Goal: Information Seeking & Learning: Learn about a topic

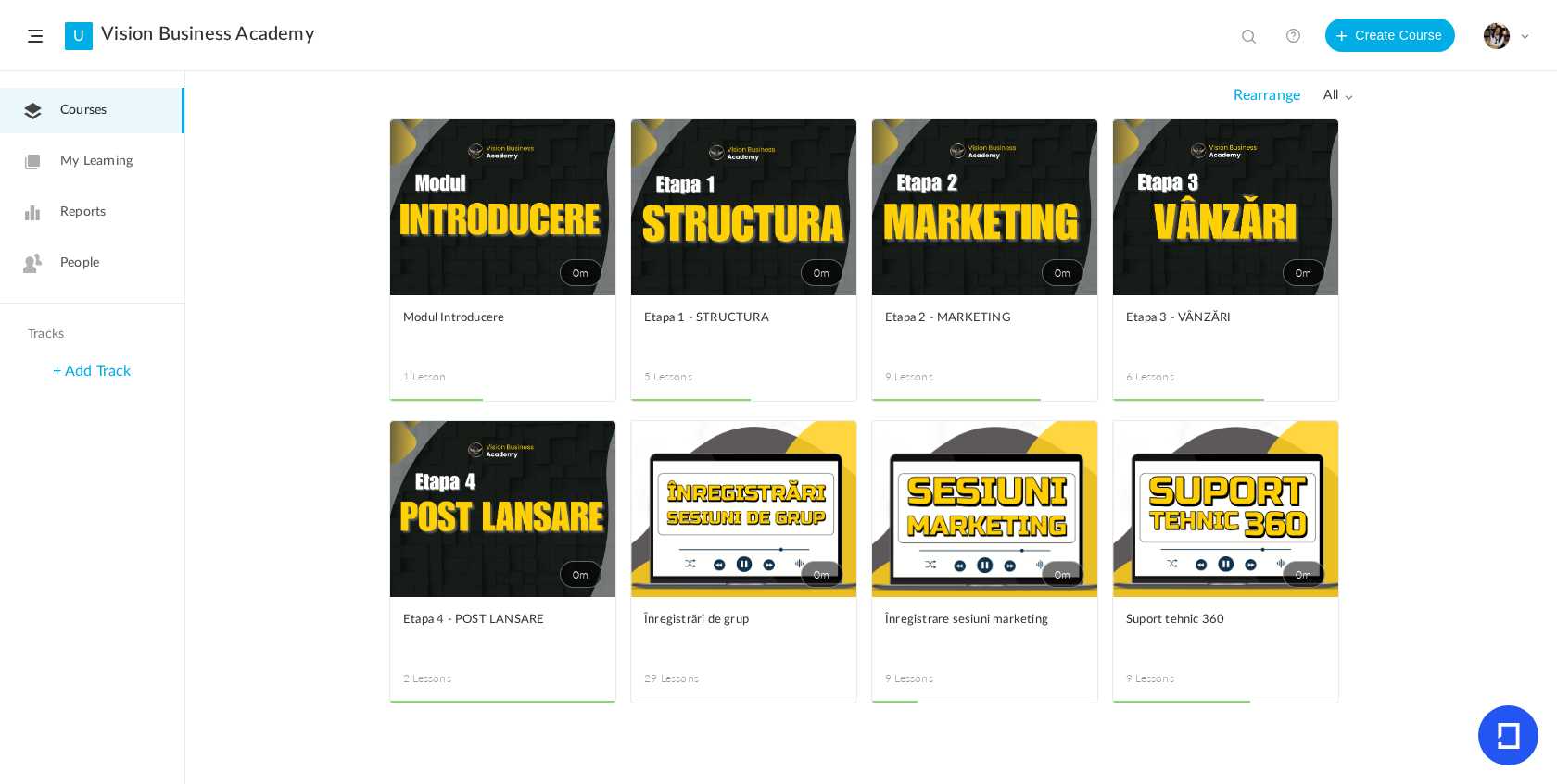
click at [998, 559] on link "0m" at bounding box center [985, 510] width 225 height 176
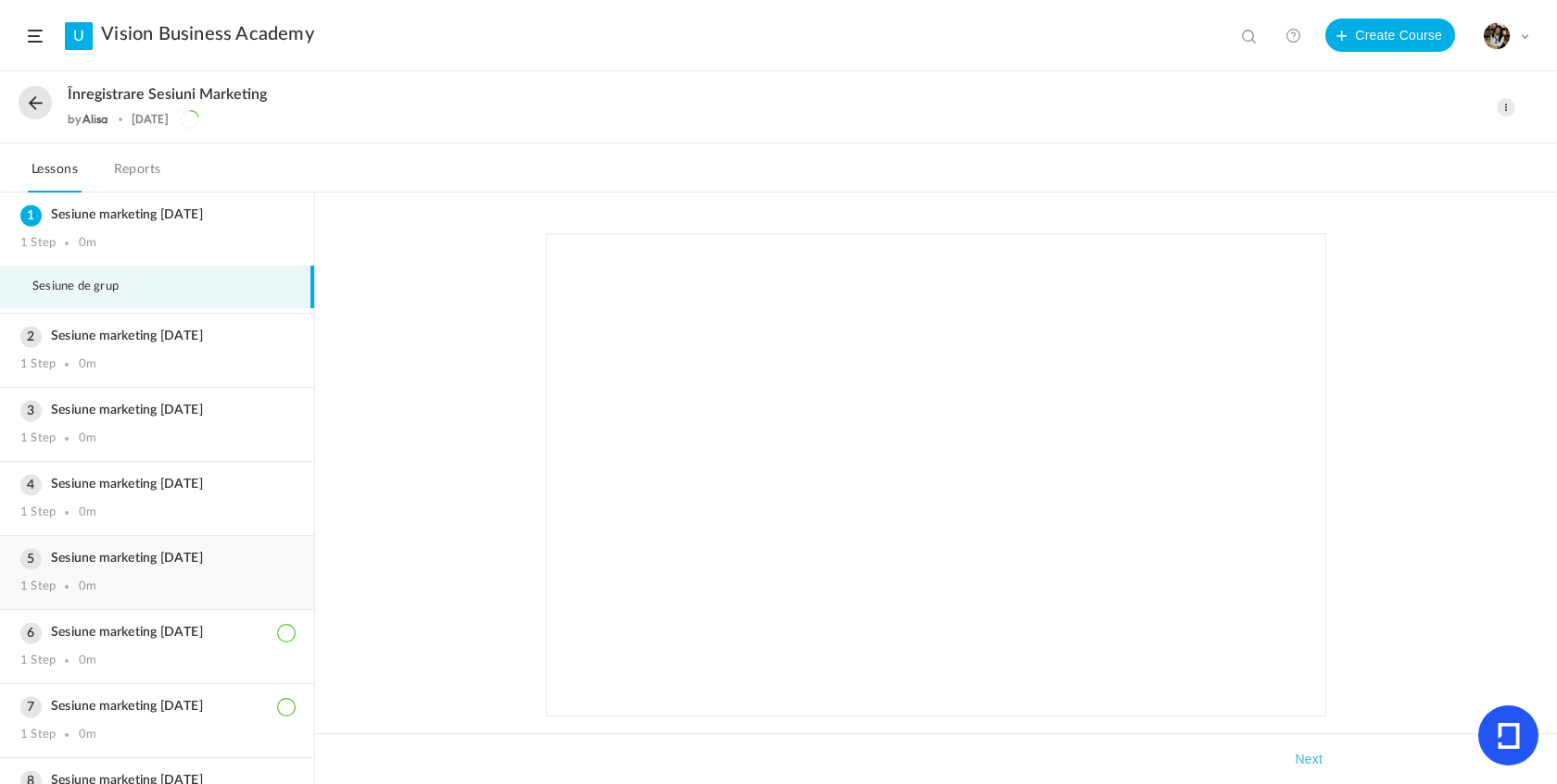
click at [190, 567] on h3 "Sesiune marketing [DATE]" at bounding box center [157, 559] width 274 height 16
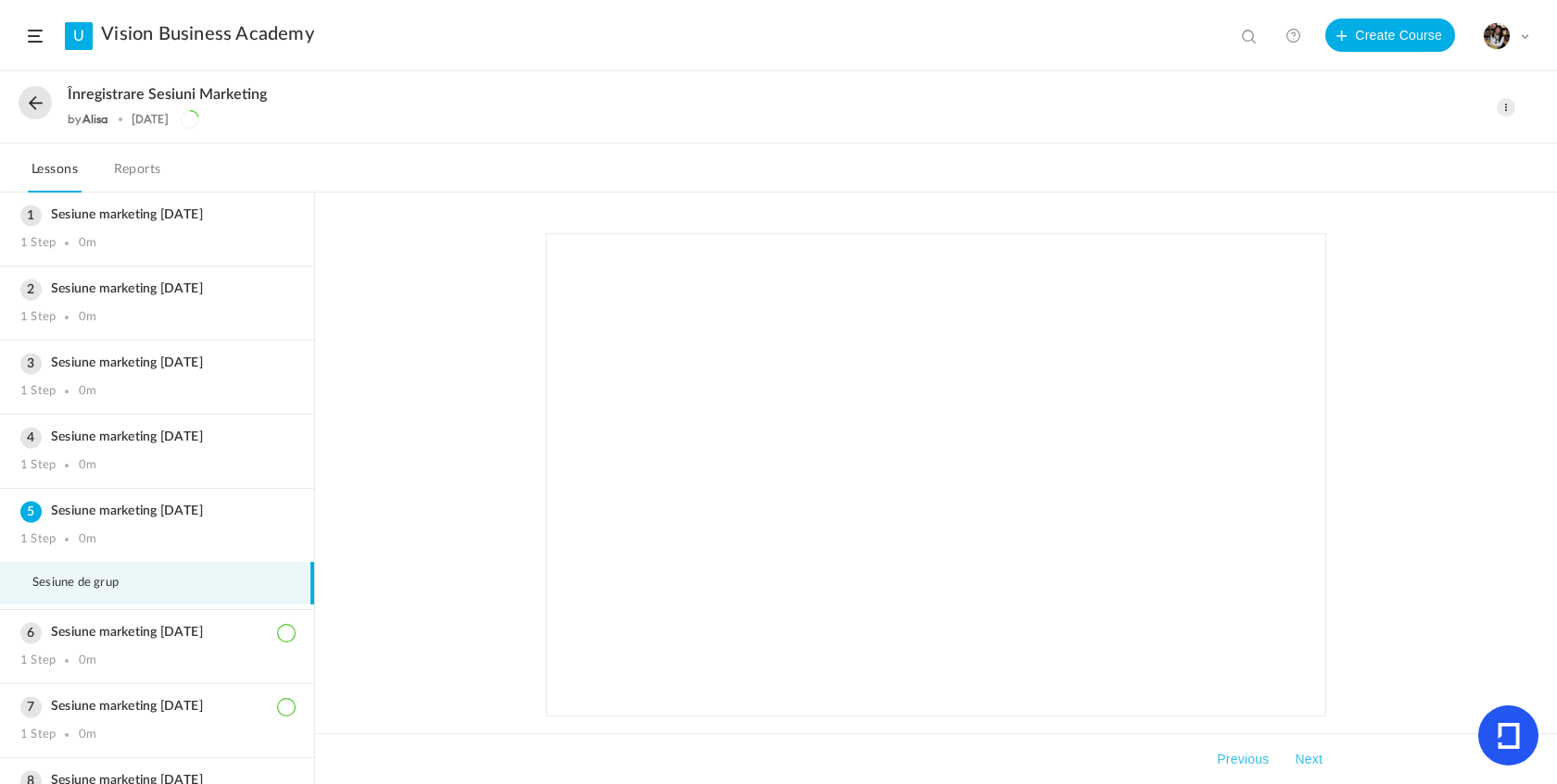
click at [37, 114] on button at bounding box center [36, 103] width 34 height 34
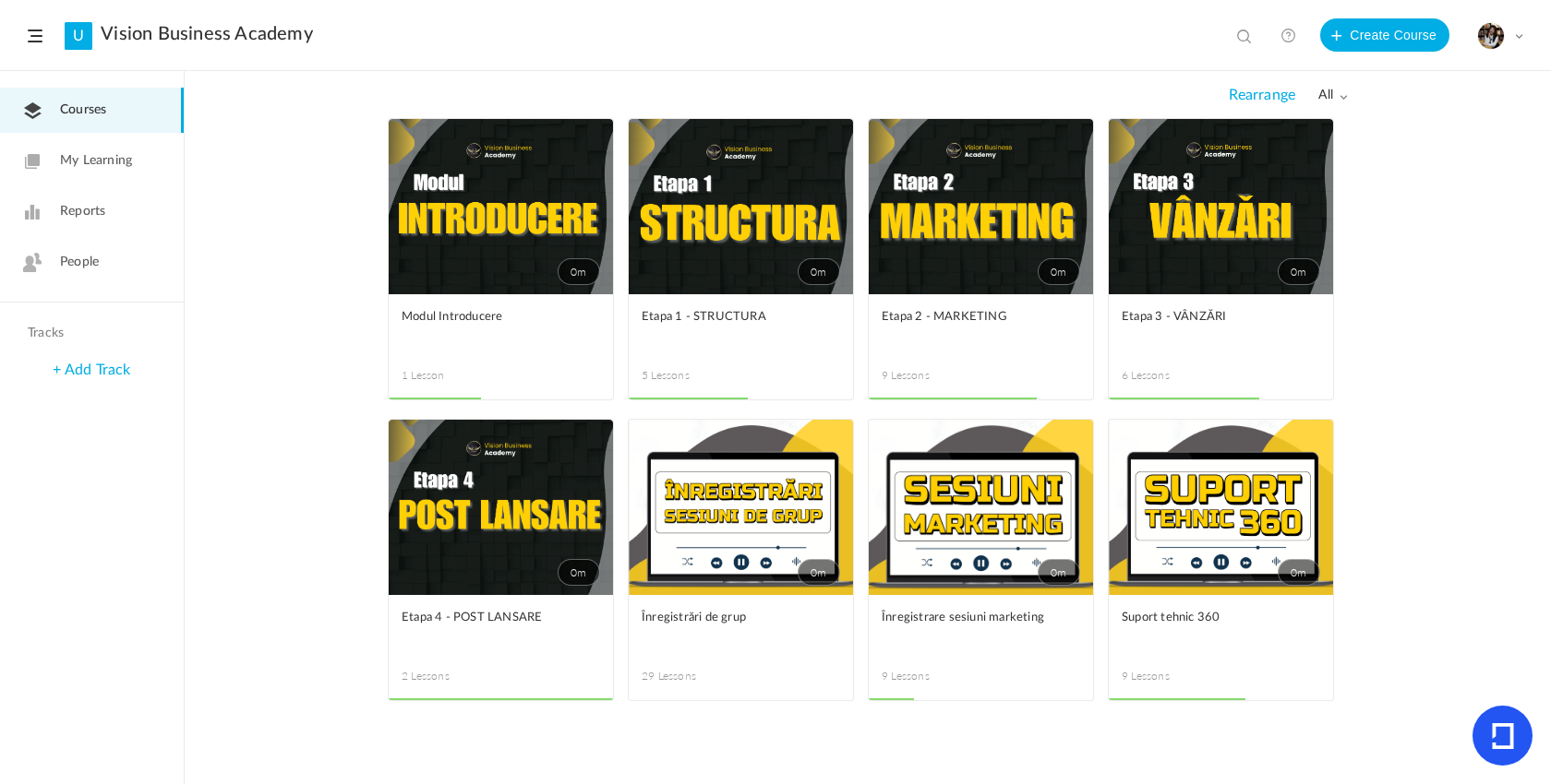
click at [974, 564] on link "0m" at bounding box center [981, 508] width 224 height 175
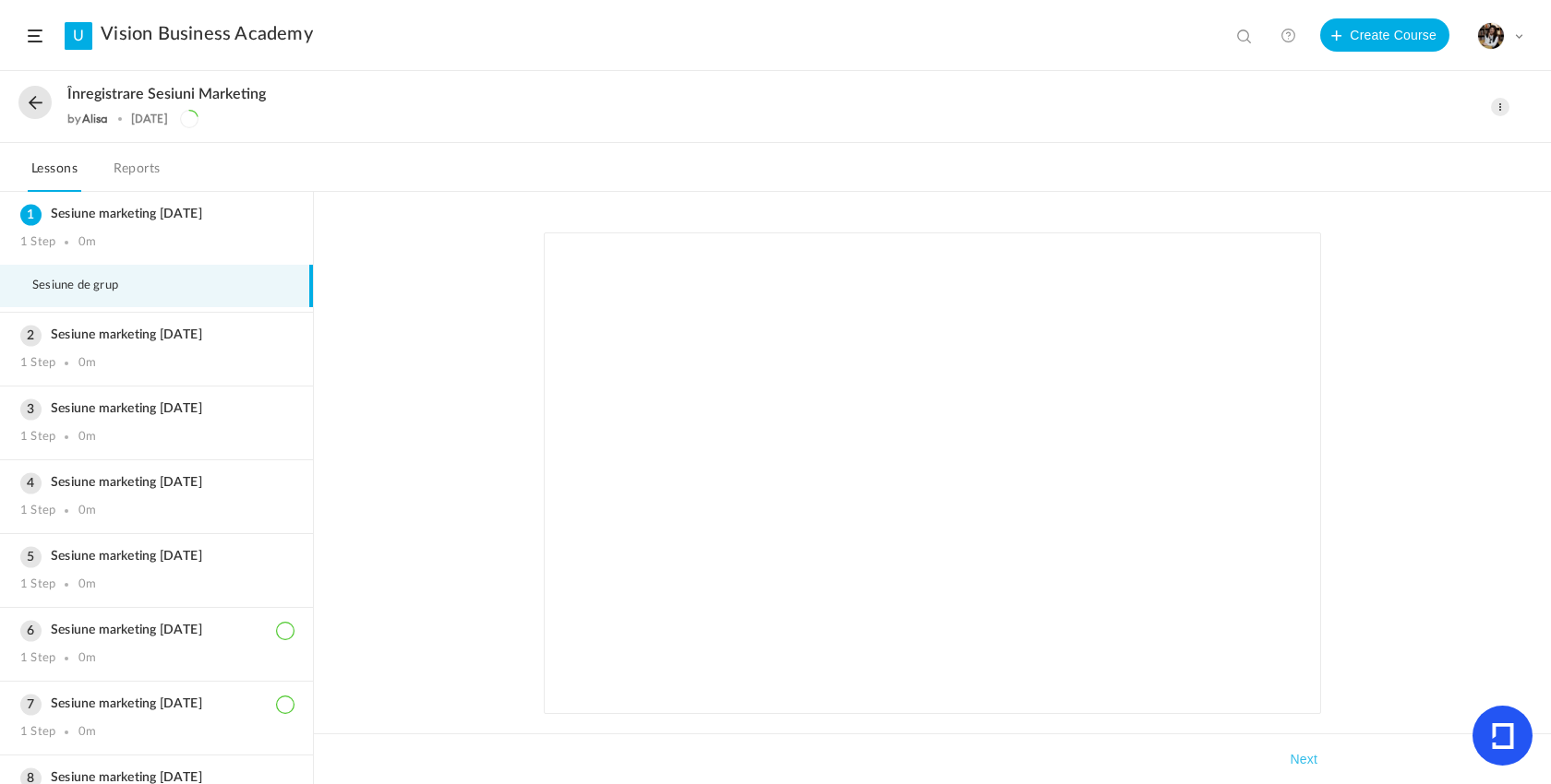
click at [39, 108] on button at bounding box center [35, 102] width 33 height 33
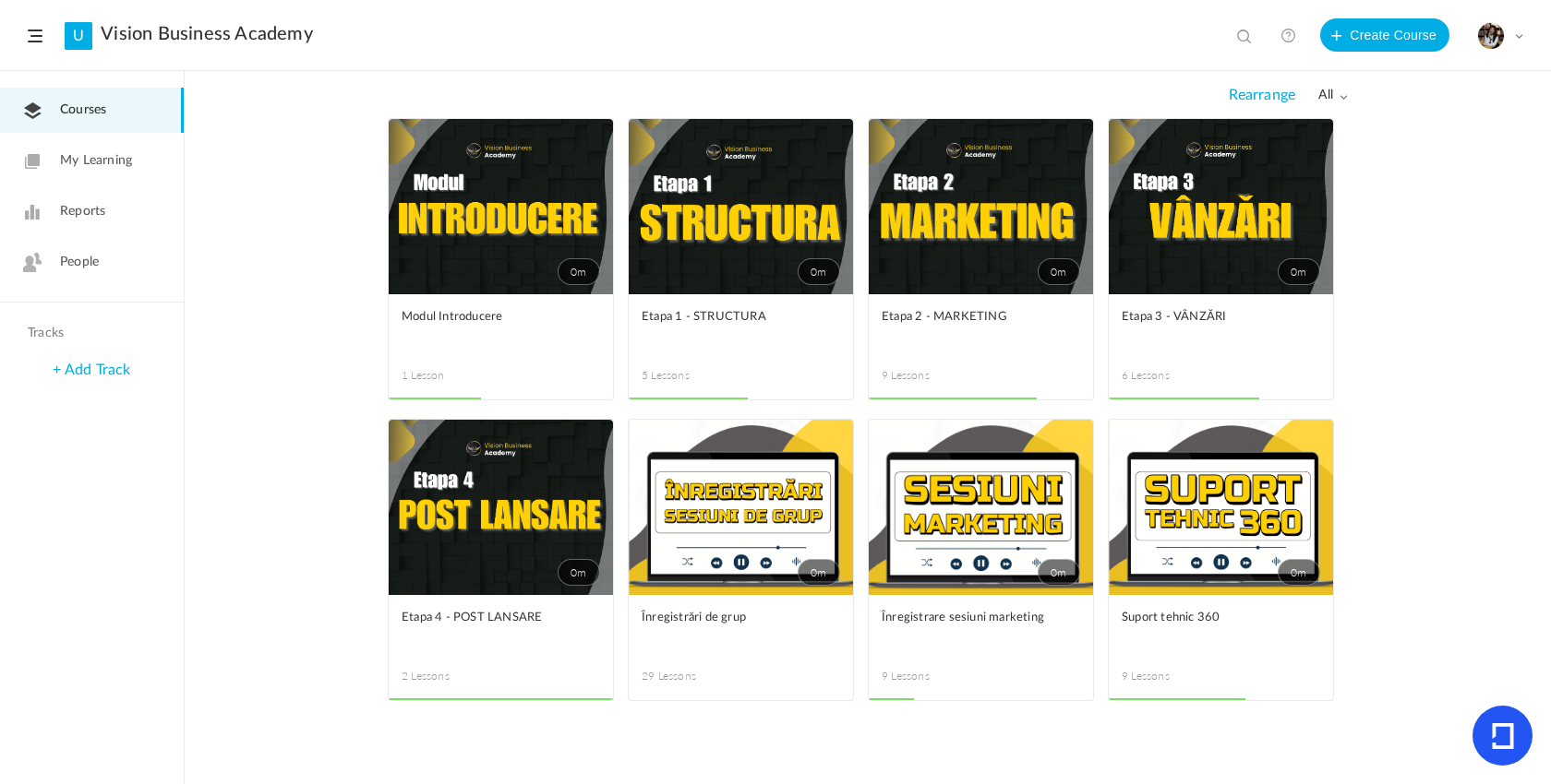
click at [743, 592] on link "0m" at bounding box center [741, 508] width 224 height 175
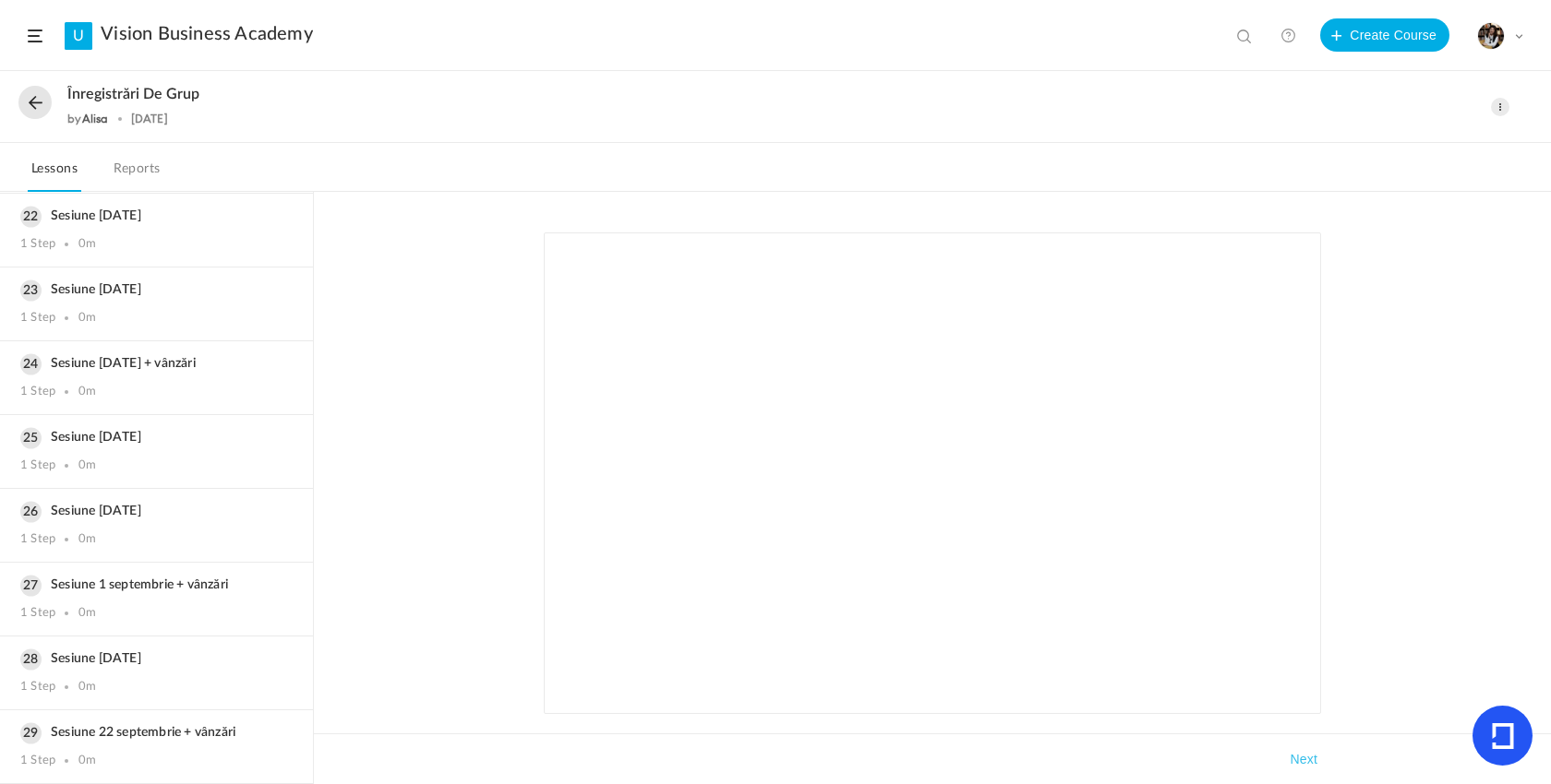
scroll to position [1649, 0]
click at [176, 580] on h3 "Sesiune 1 septembrie + vânzări" at bounding box center [156, 585] width 273 height 16
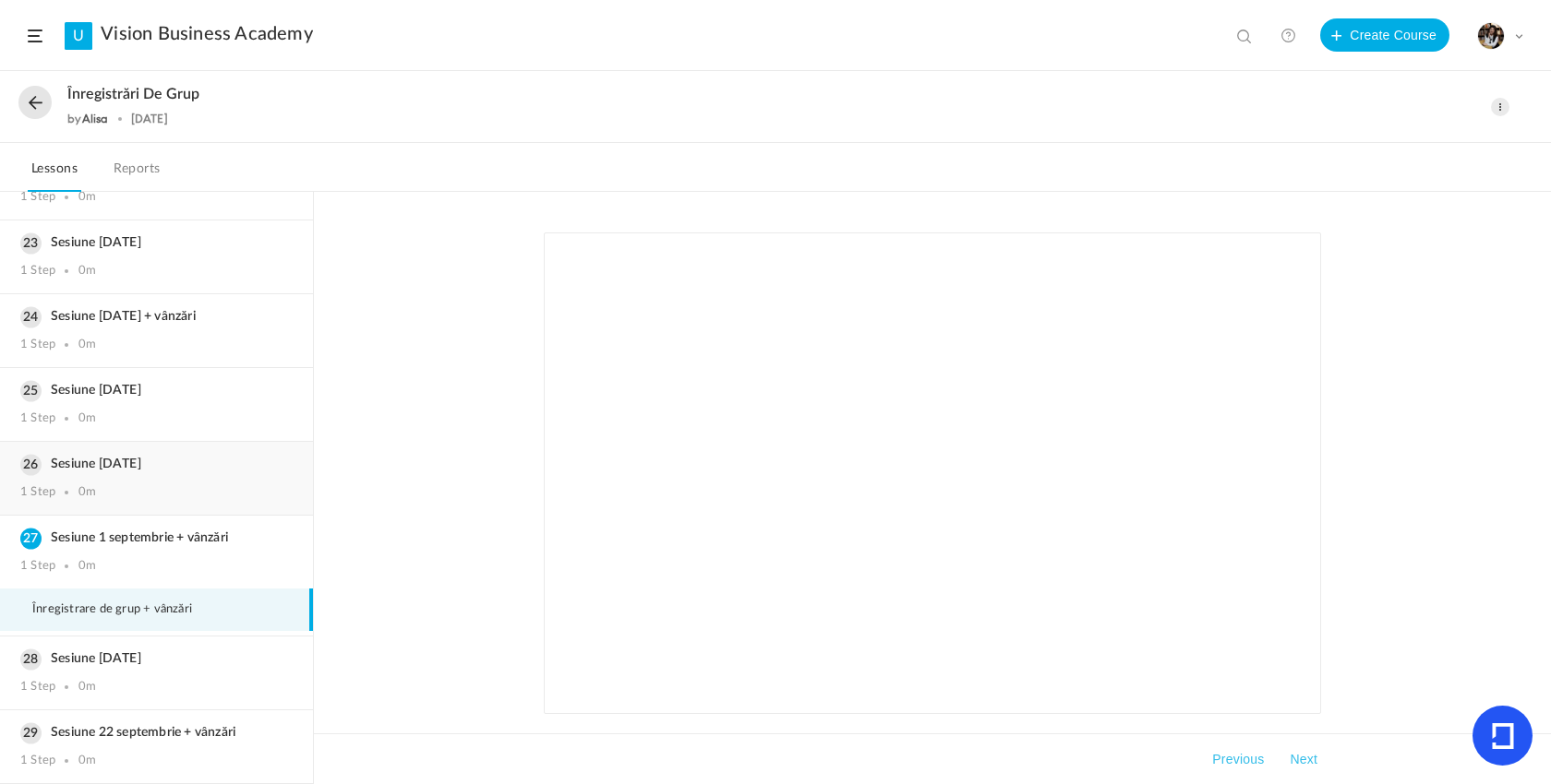
click at [185, 467] on div "Sesiune 25 august 1 Step 0m" at bounding box center [156, 478] width 313 height 73
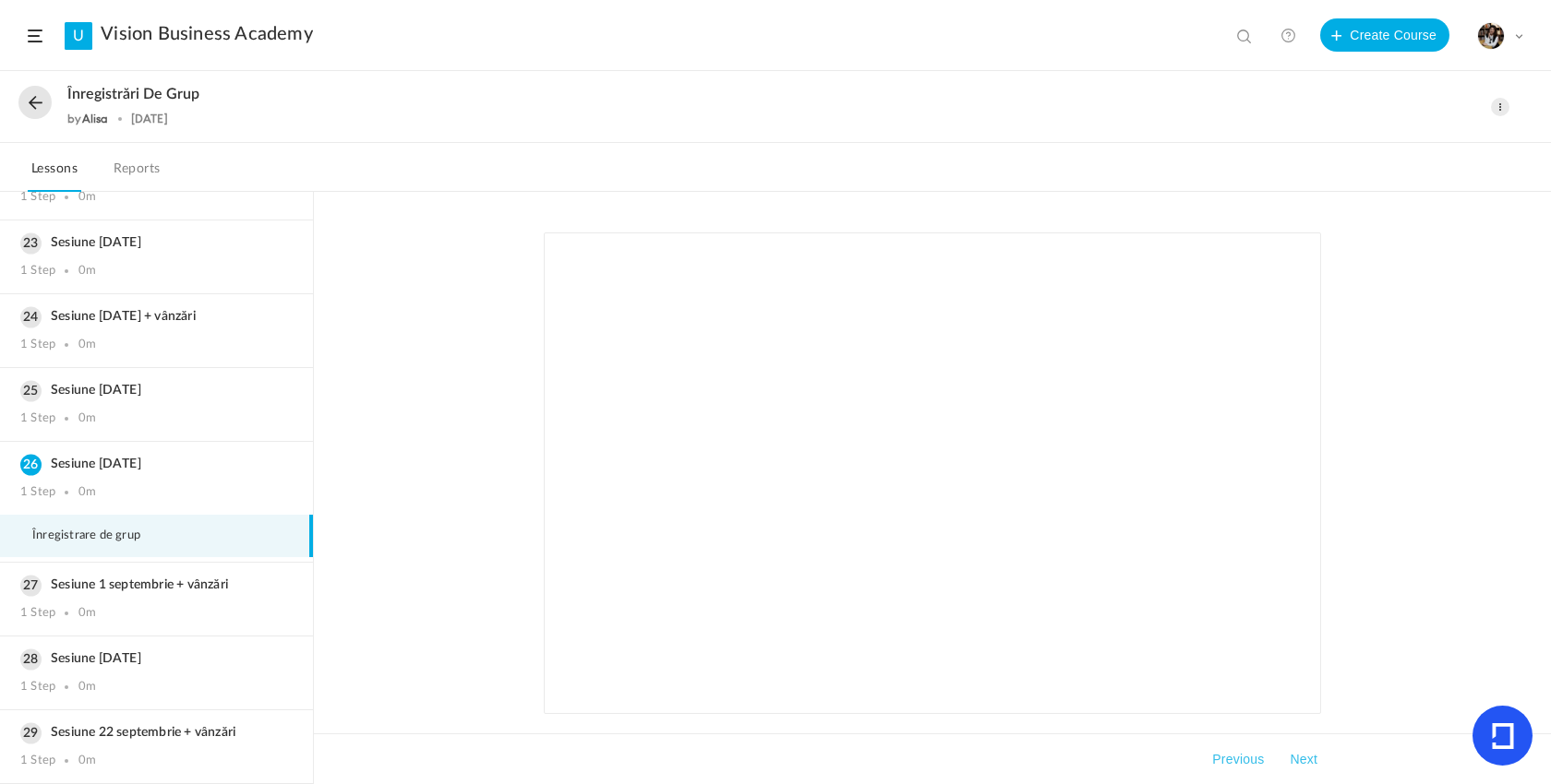
click at [49, 111] on div "Înregistrări de grup by Alisa 6 Apr" at bounding box center [695, 106] width 1352 height 42
click at [41, 107] on button at bounding box center [35, 102] width 33 height 33
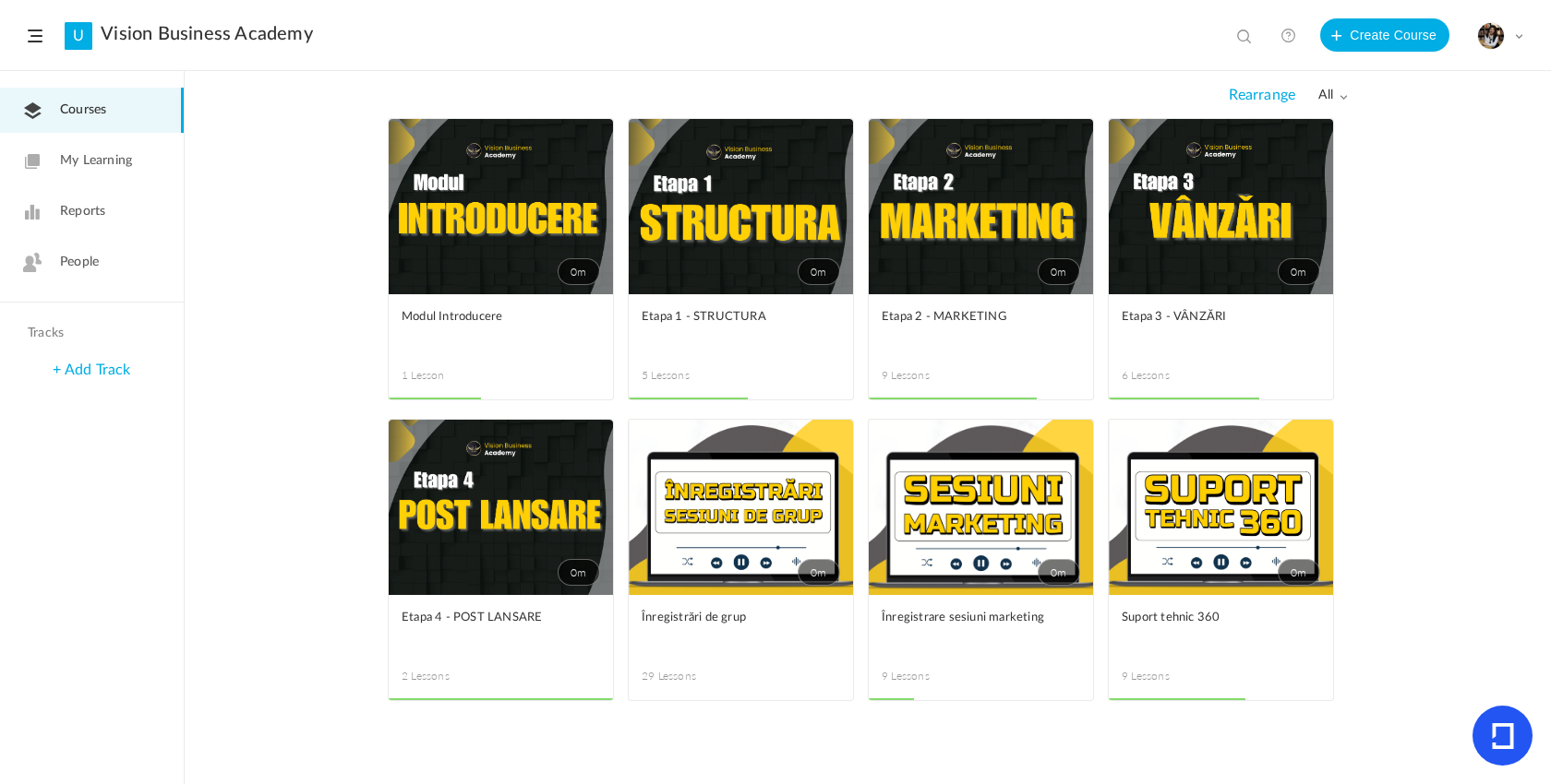
click at [1014, 285] on link "0m" at bounding box center [981, 207] width 224 height 175
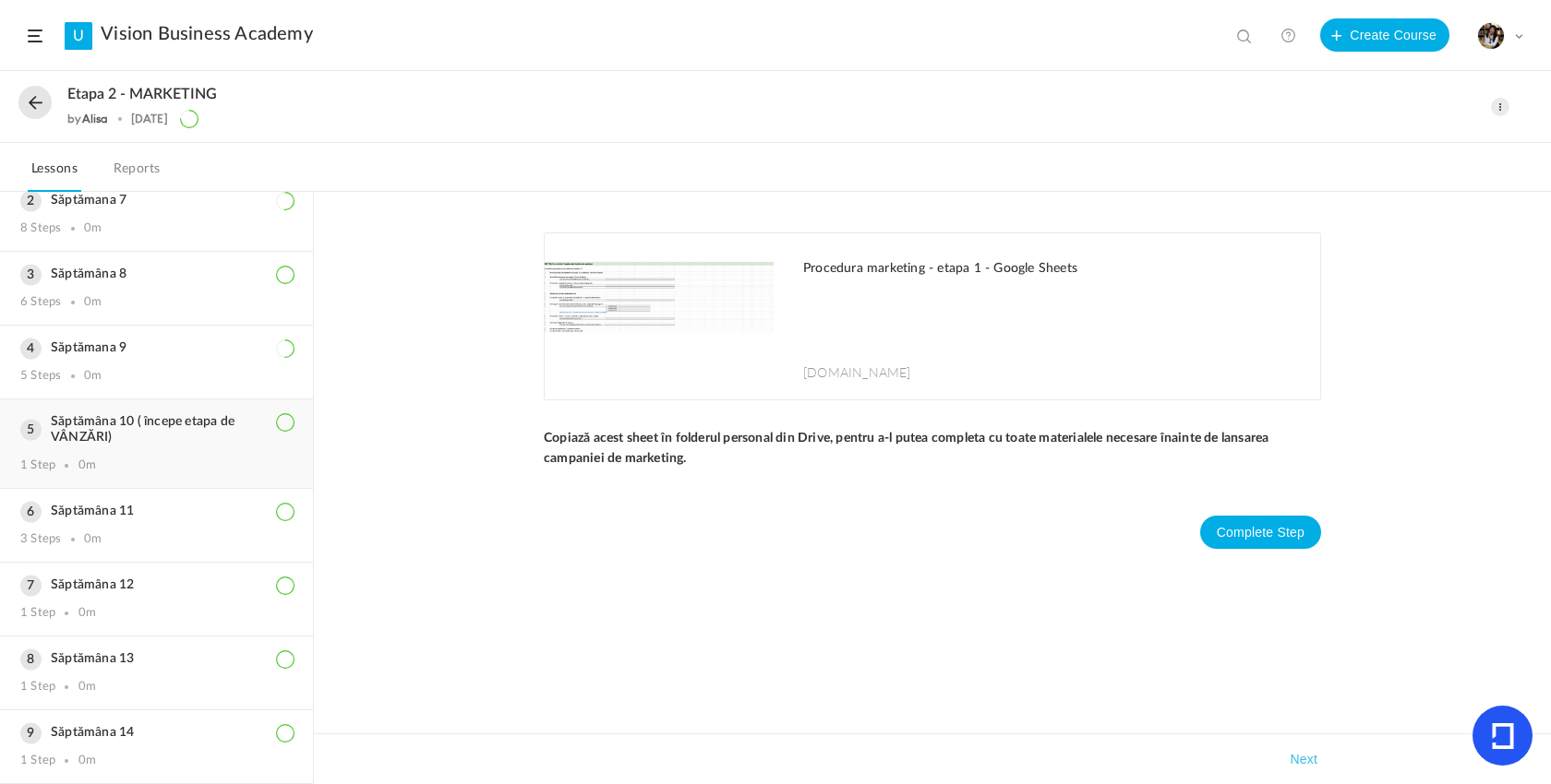
scroll to position [151, 0]
click at [131, 533] on div "3 Steps 0m" at bounding box center [156, 539] width 273 height 15
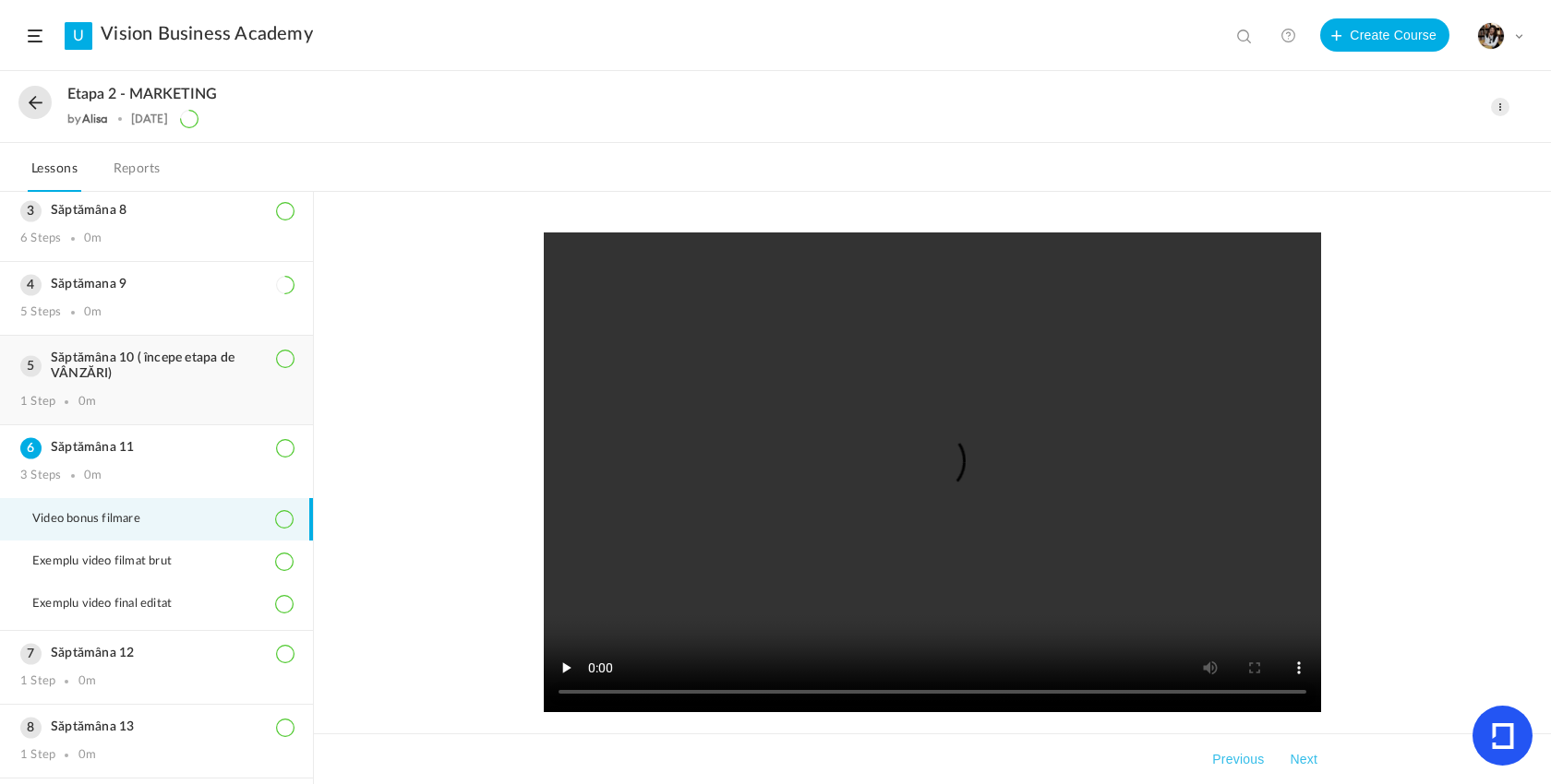
click at [102, 399] on div "Săptămâna 10 ( începe etapa de VÂNZĂRI) 1 Step 0m" at bounding box center [156, 380] width 313 height 89
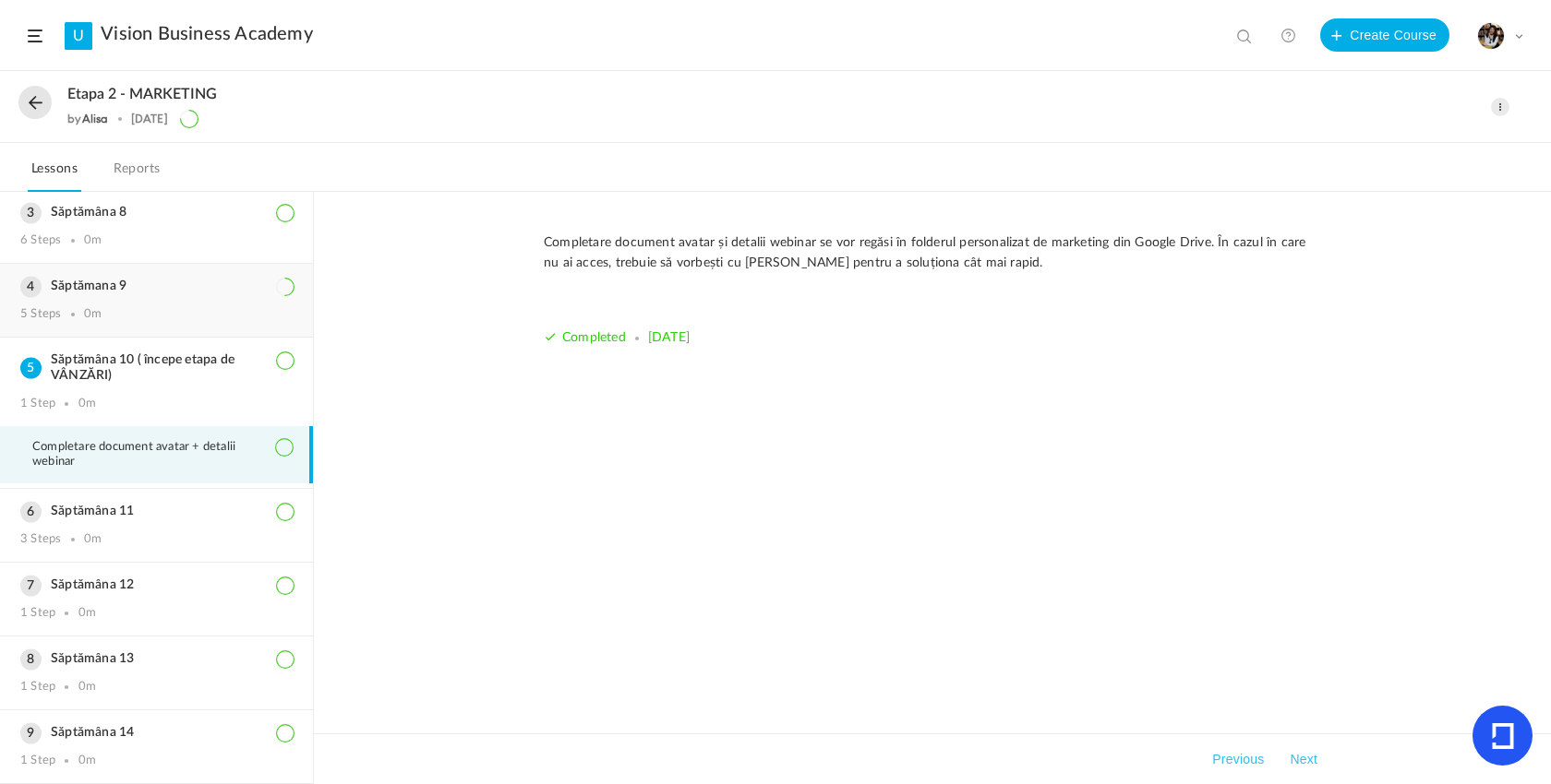
click at [116, 322] on div "5 Steps 0m" at bounding box center [156, 314] width 273 height 15
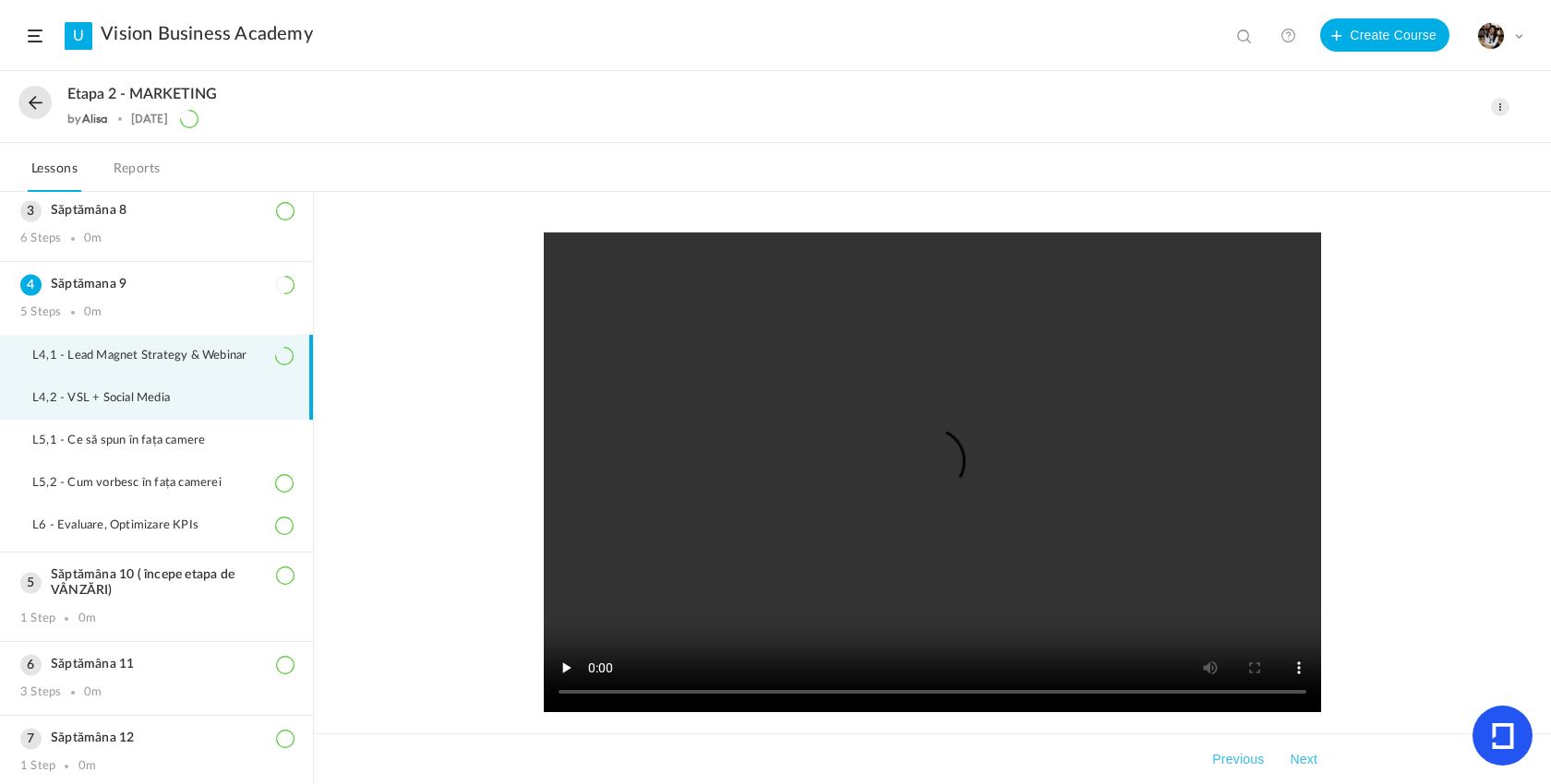
click at [100, 406] on span "L4,2 - VSL + Social Media" at bounding box center [112, 398] width 160 height 15
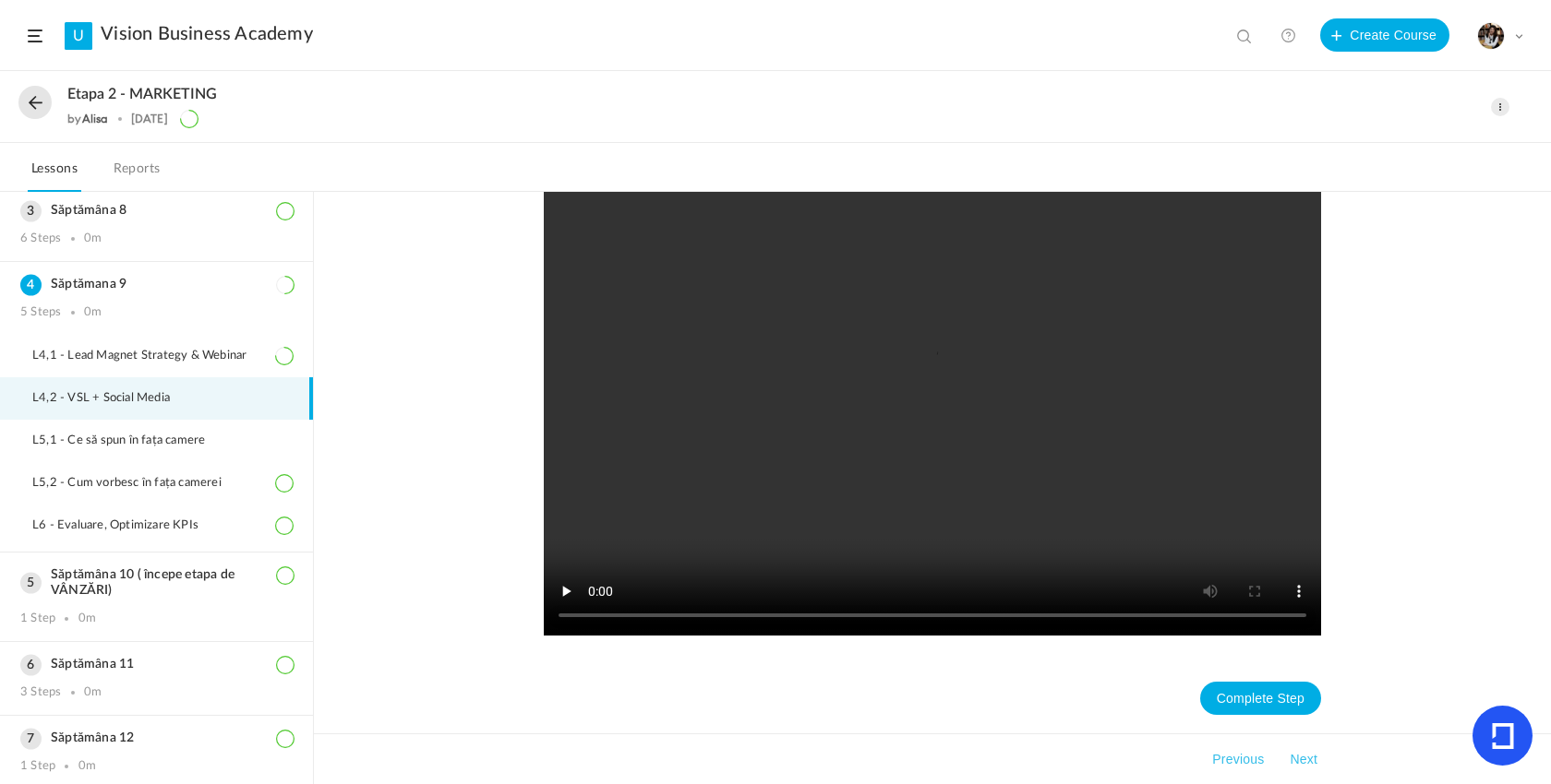
scroll to position [78, 0]
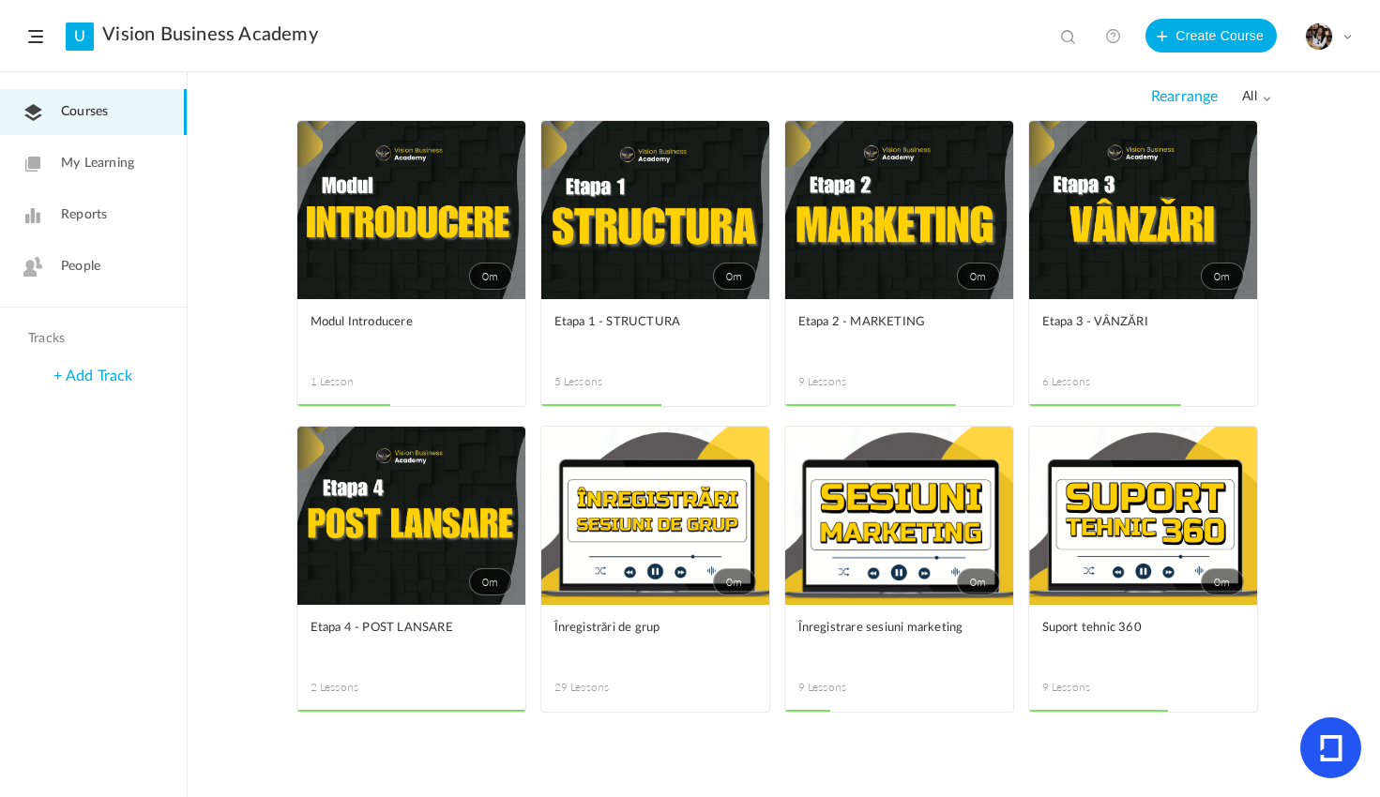
click at [1142, 559] on link "0m" at bounding box center [1143, 516] width 228 height 178
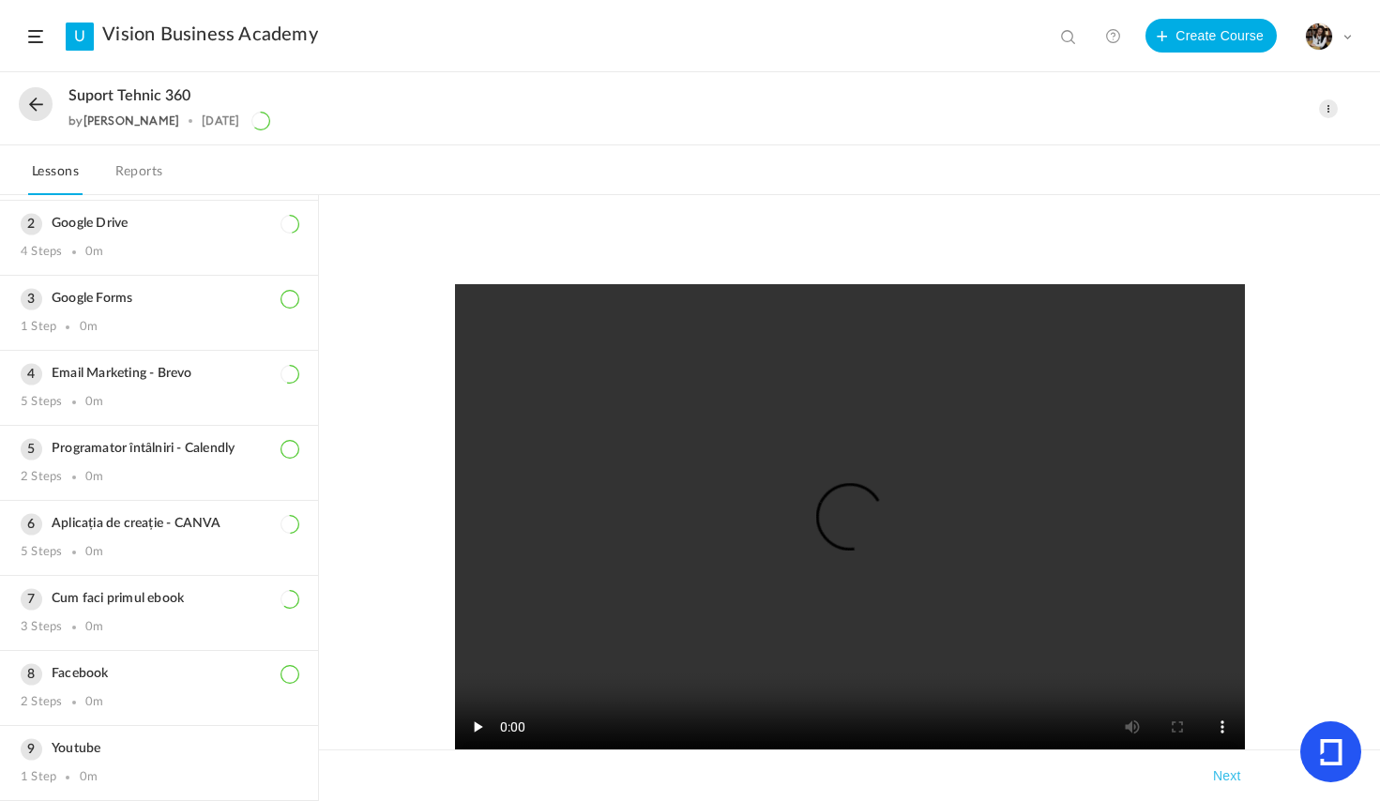
scroll to position [177, 0]
